Goal: Entertainment & Leisure: Consume media (video, audio)

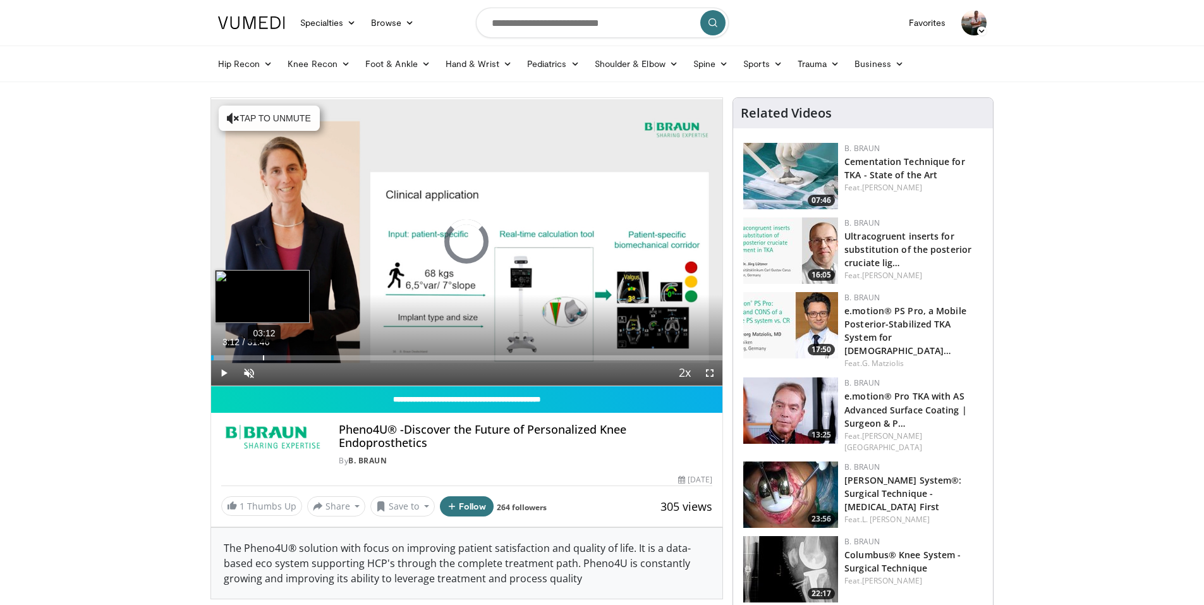
click at [263, 357] on div "03:12" at bounding box center [263, 357] width 1 height 5
click at [301, 354] on div "Loaded : 11.02% 05:36 03:14" at bounding box center [467, 354] width 512 height 12
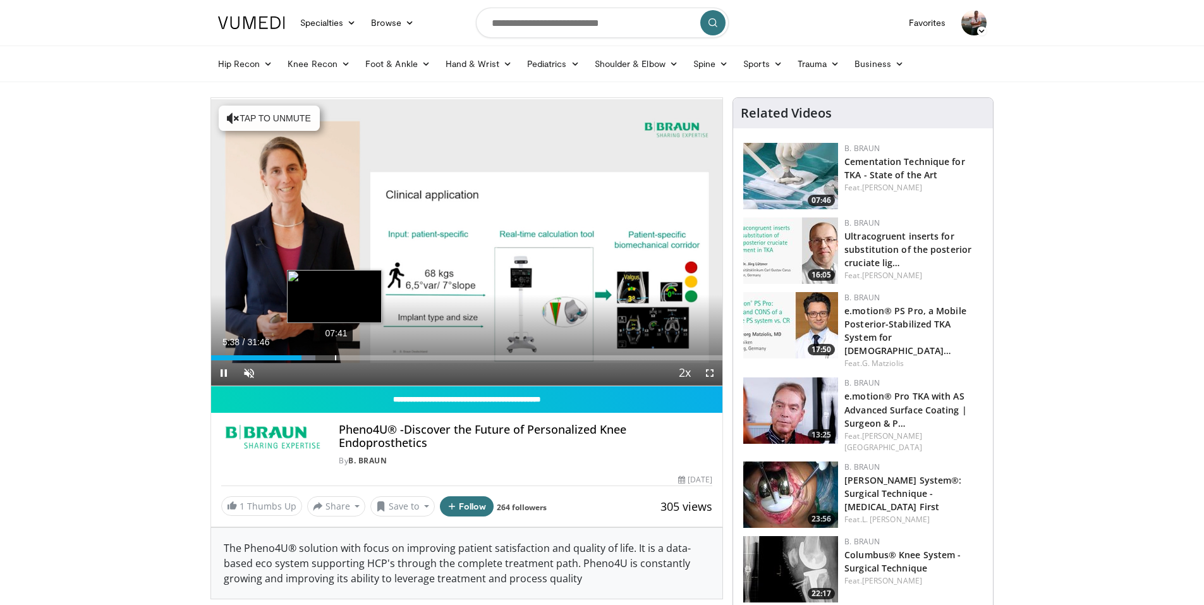
click at [335, 355] on div "07:41" at bounding box center [335, 357] width 1 height 5
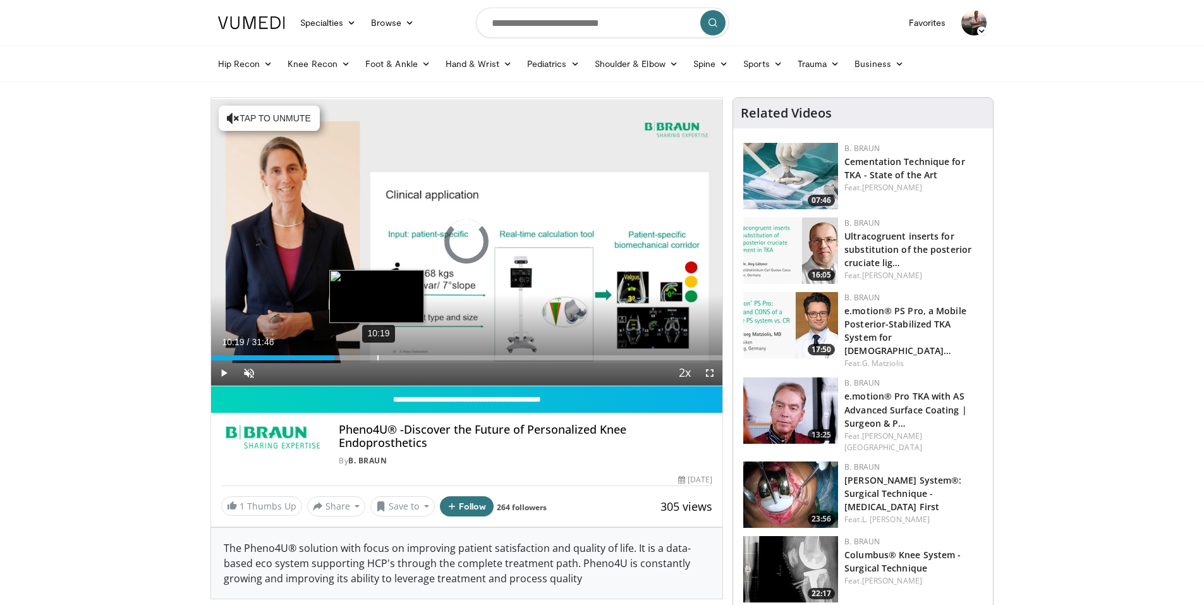
click at [377, 354] on div "Loaded : 26.75% 10:19 07:40" at bounding box center [467, 354] width 512 height 12
